Goal: Find specific page/section: Find specific page/section

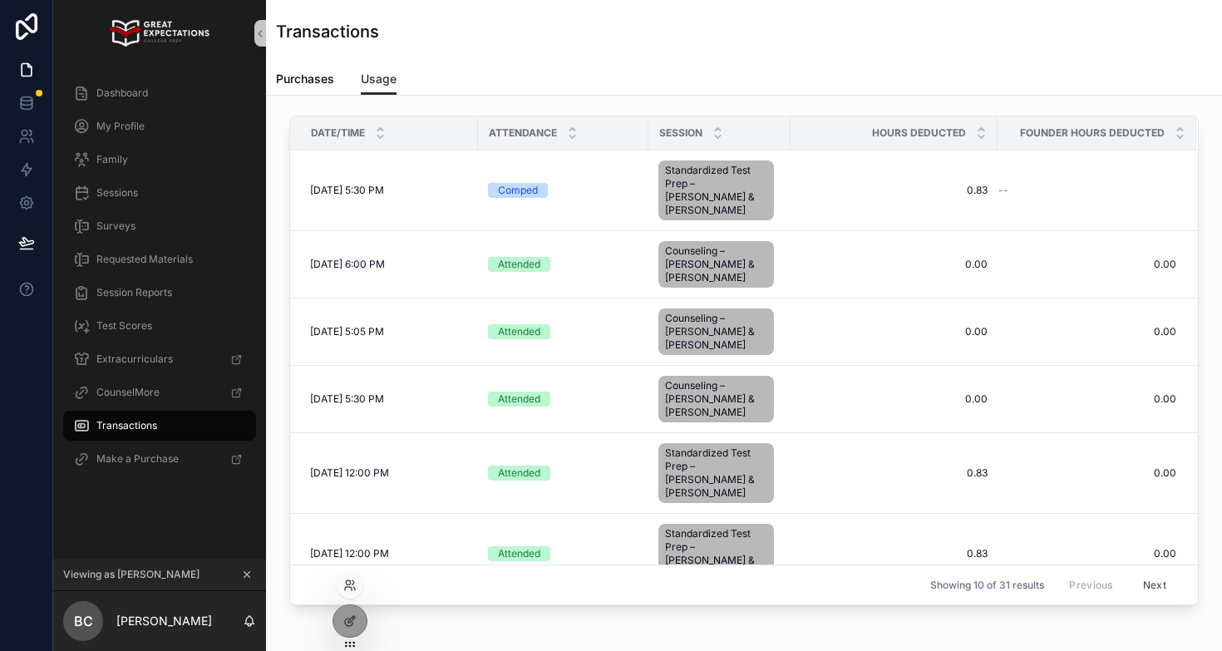
click at [349, 592] on div at bounding box center [350, 585] width 27 height 27
click at [349, 583] on icon at bounding box center [349, 585] width 13 height 13
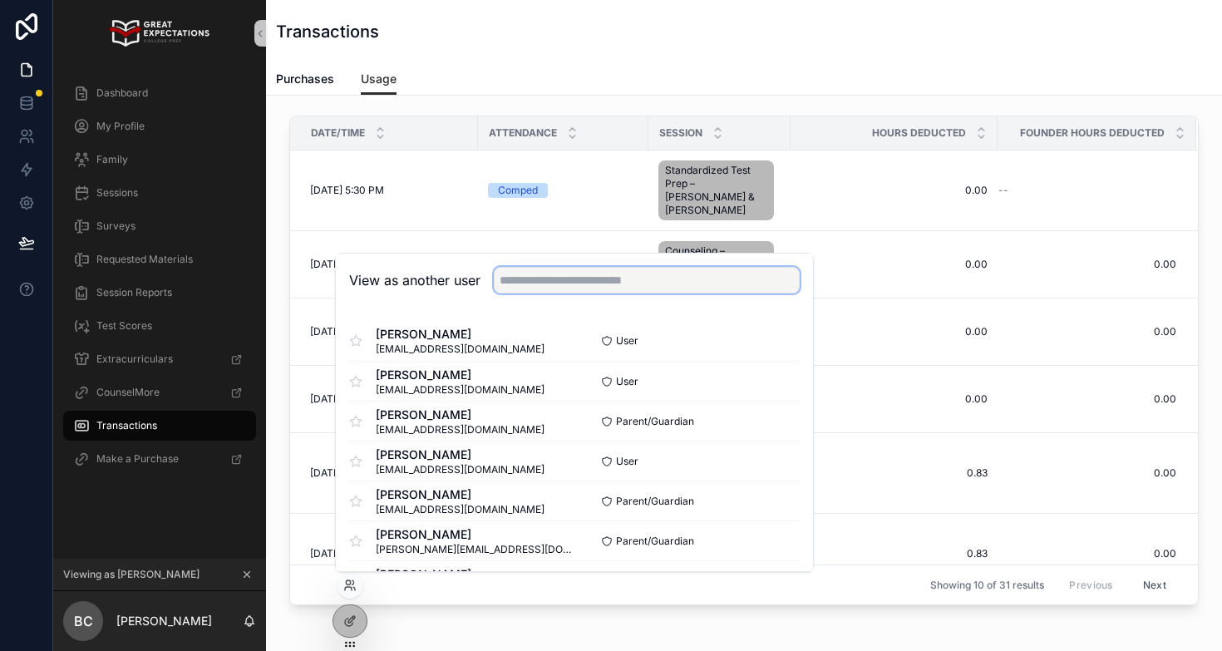
click at [577, 277] on input "text" at bounding box center [647, 280] width 306 height 27
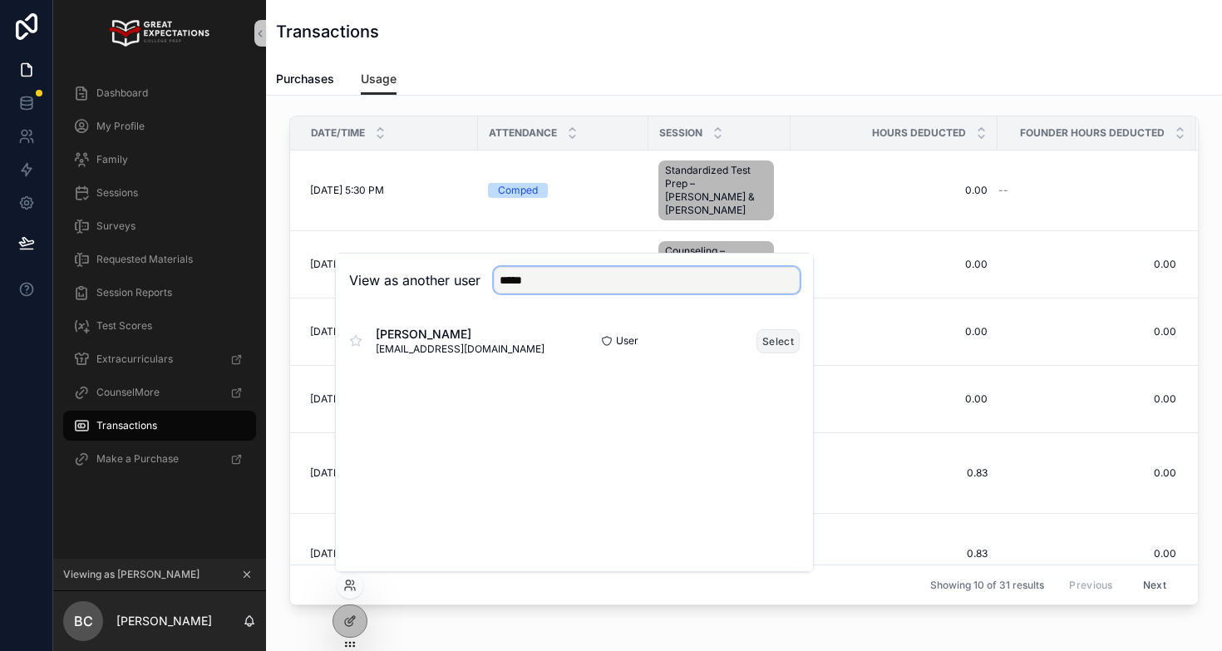
type input "****"
click at [781, 338] on button "Select" at bounding box center [778, 341] width 43 height 24
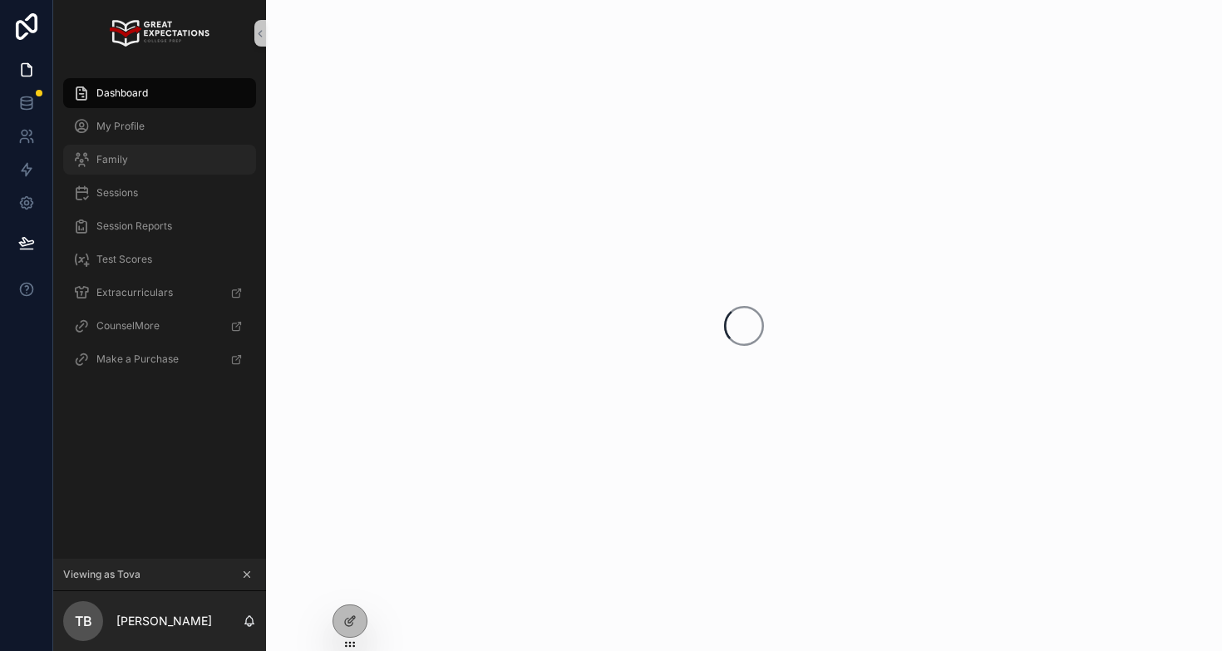
click at [165, 162] on div "Family" at bounding box center [159, 159] width 173 height 27
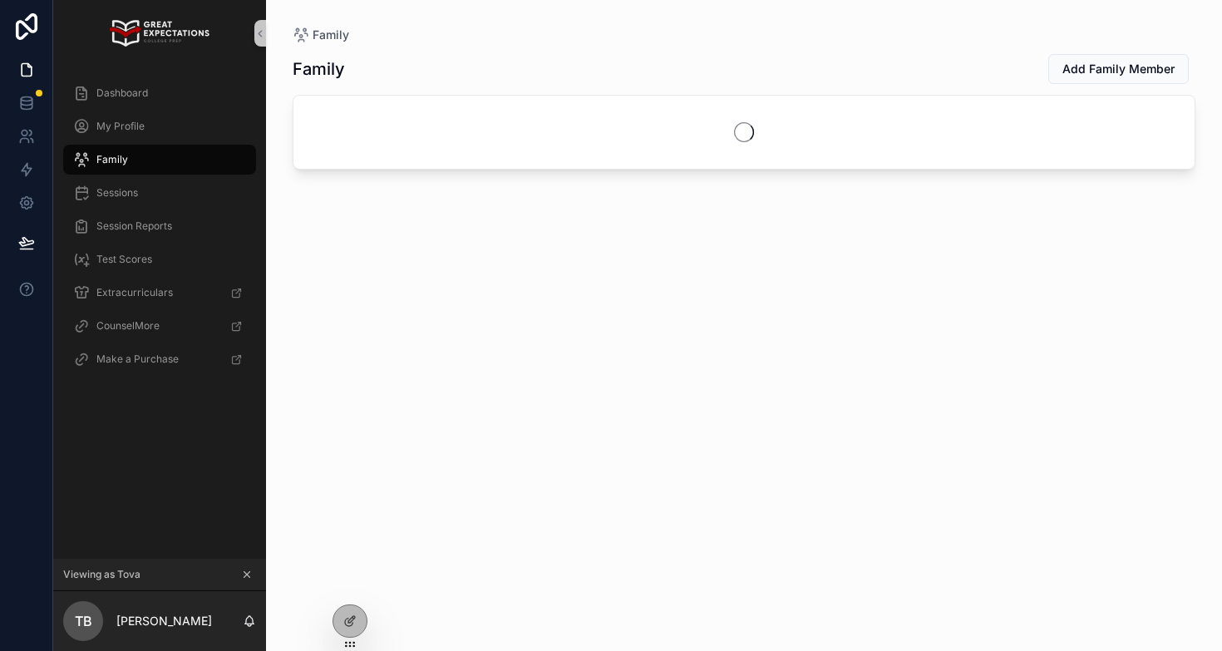
click at [160, 160] on div "Family" at bounding box center [159, 159] width 173 height 27
